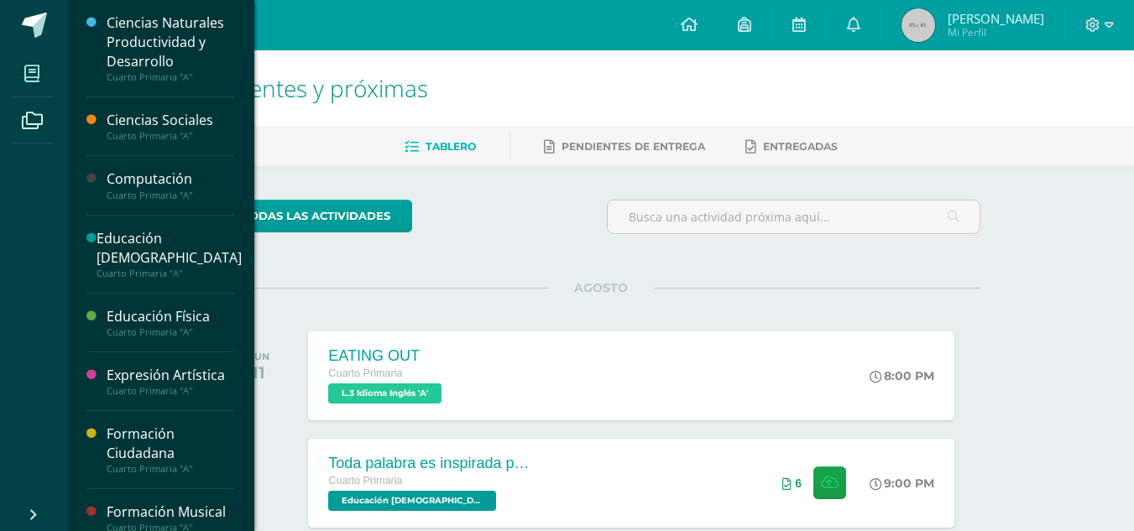
click at [27, 71] on icon at bounding box center [31, 73] width 15 height 17
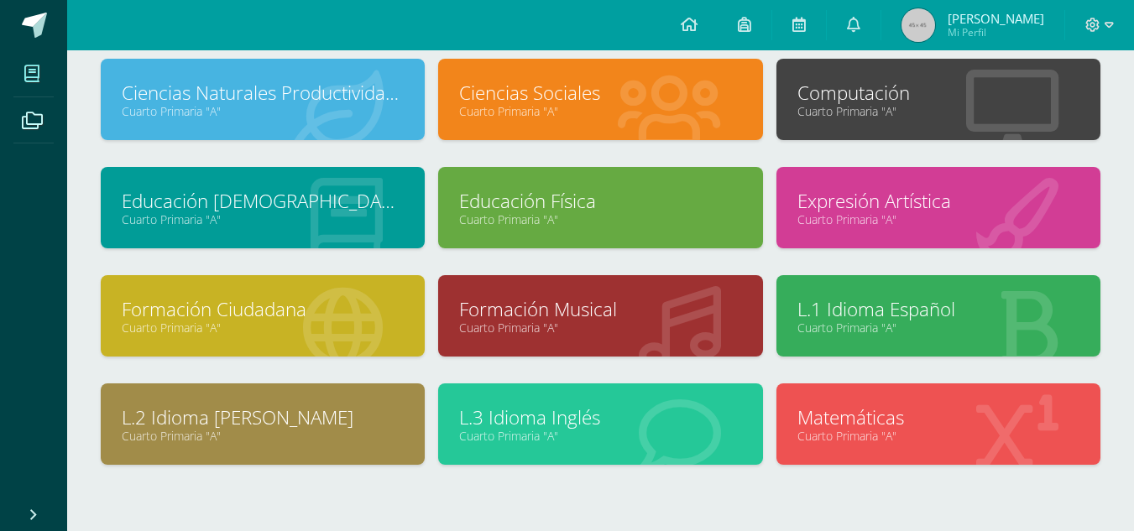
scroll to position [113, 0]
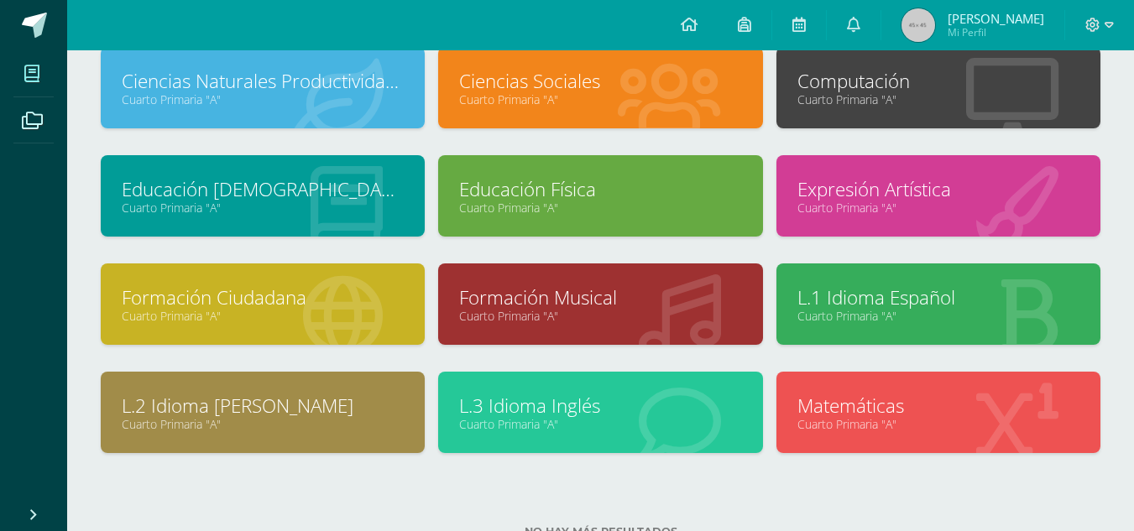
click at [269, 425] on link "Cuarto Primaria "A"" at bounding box center [263, 424] width 282 height 16
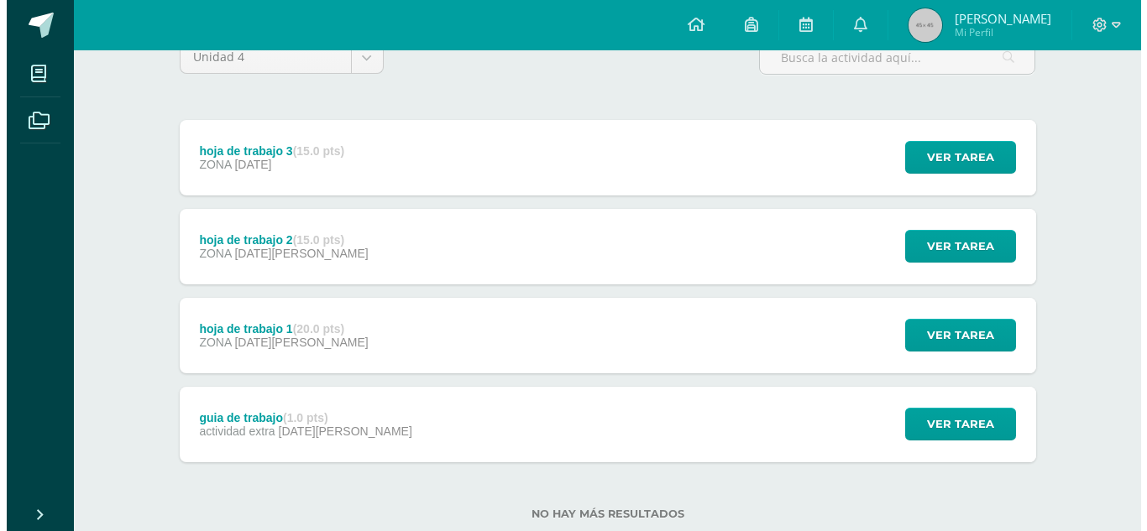
scroll to position [165, 0]
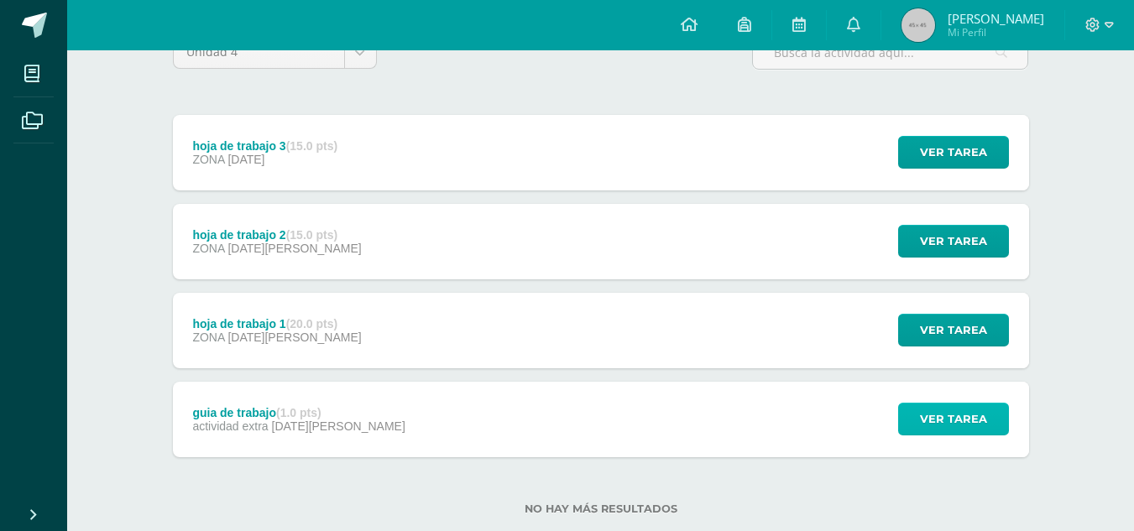
click at [931, 416] on span "Ver tarea" at bounding box center [953, 419] width 67 height 31
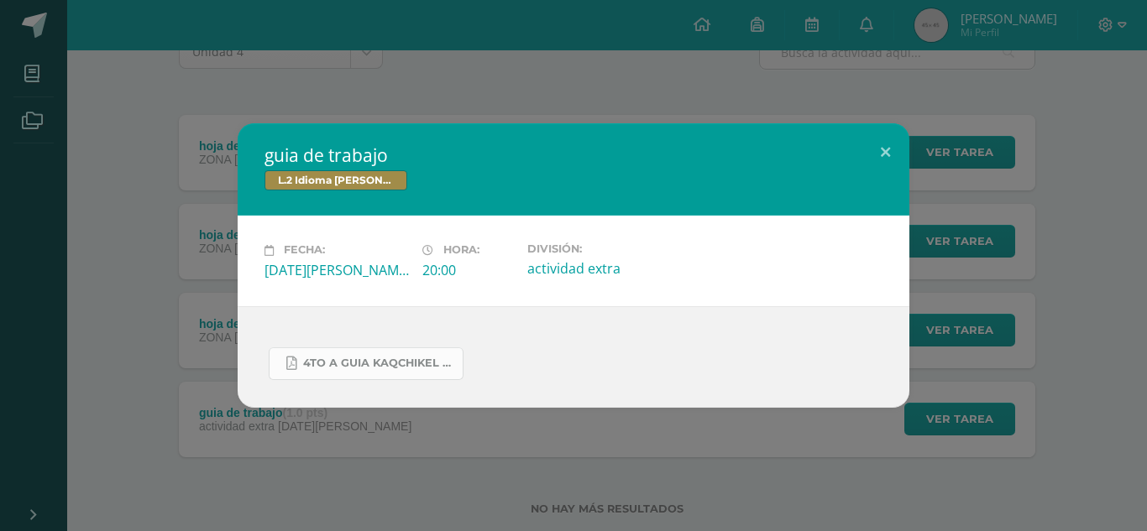
click at [411, 349] on link "4to A guia kaqchikel 4ta unidad.pdf" at bounding box center [366, 364] width 195 height 33
